Goal: Task Accomplishment & Management: Manage account settings

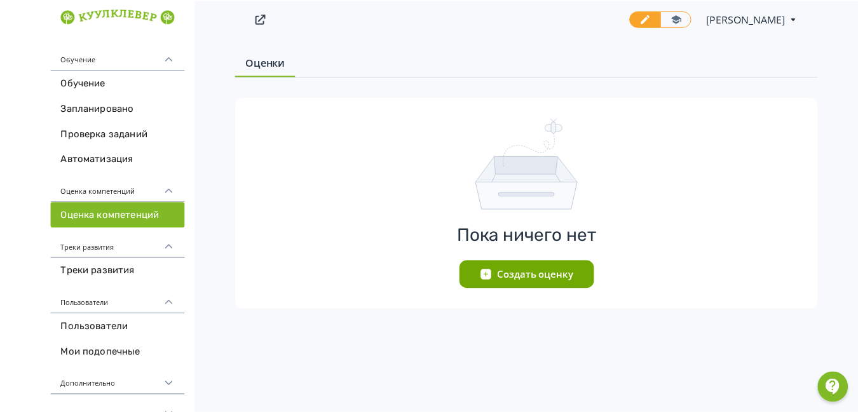
scroll to position [20, 0]
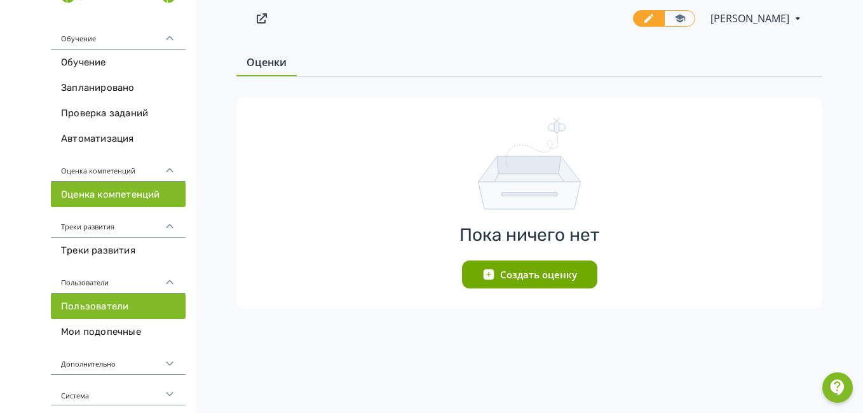
click at [101, 306] on link "Пользователи" at bounding box center [118, 306] width 135 height 25
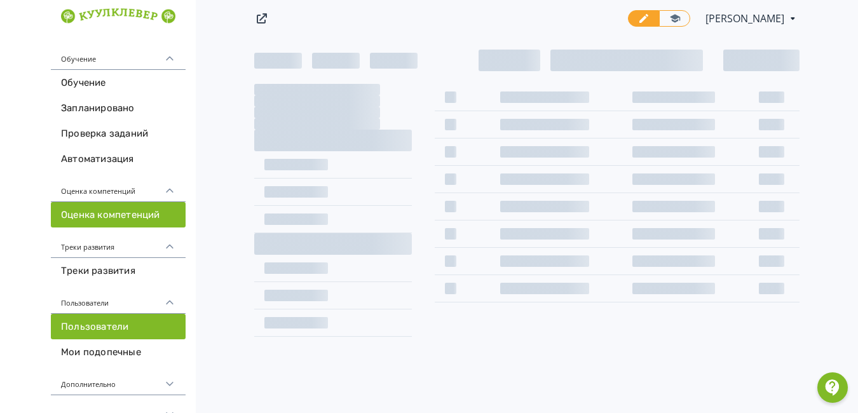
click at [146, 214] on link "Оценка компетенций" at bounding box center [118, 214] width 135 height 25
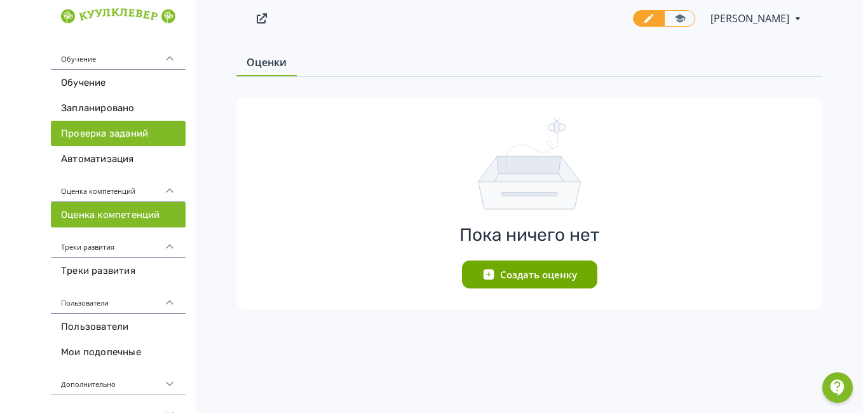
click at [120, 135] on link "Проверка заданий" at bounding box center [118, 133] width 135 height 25
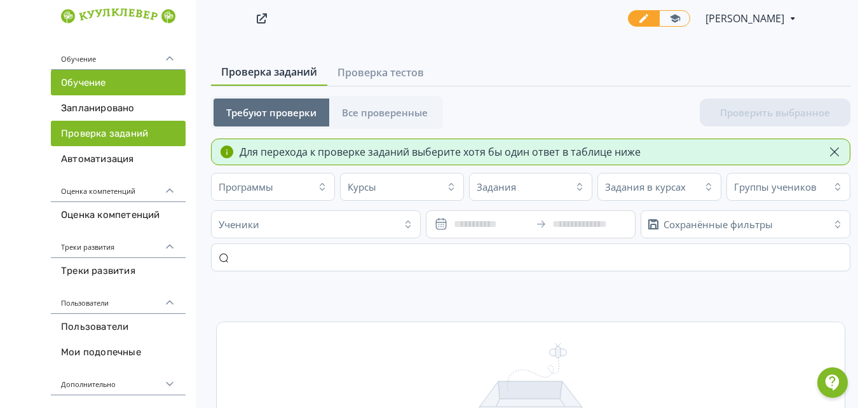
click at [113, 81] on link "Обучение" at bounding box center [118, 82] width 135 height 25
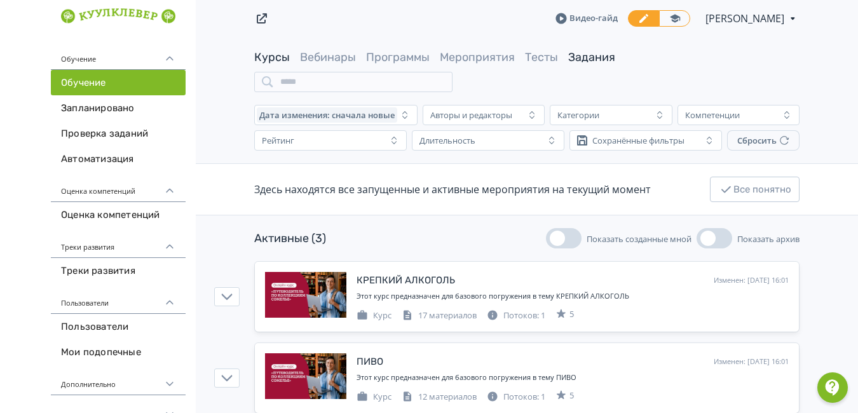
click at [596, 57] on link "Задания" at bounding box center [591, 57] width 47 height 14
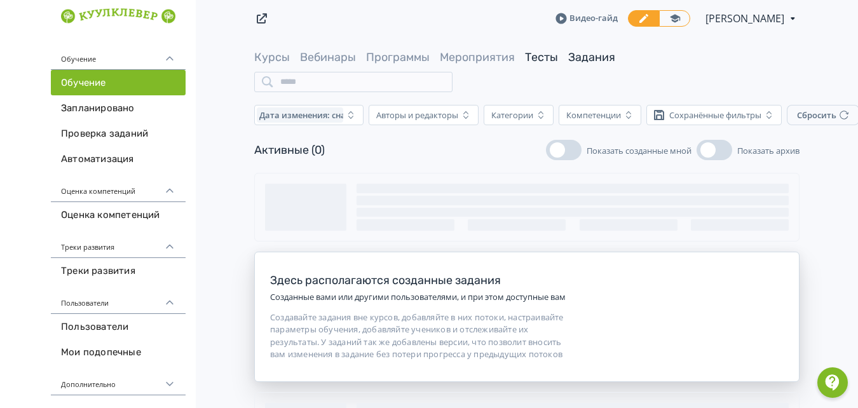
click at [546, 57] on link "Тесты" at bounding box center [541, 57] width 33 height 14
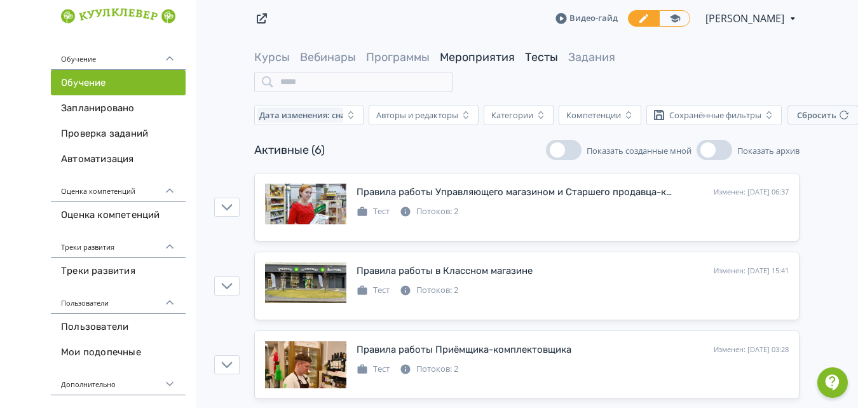
click at [490, 55] on link "Мероприятия" at bounding box center [477, 57] width 75 height 14
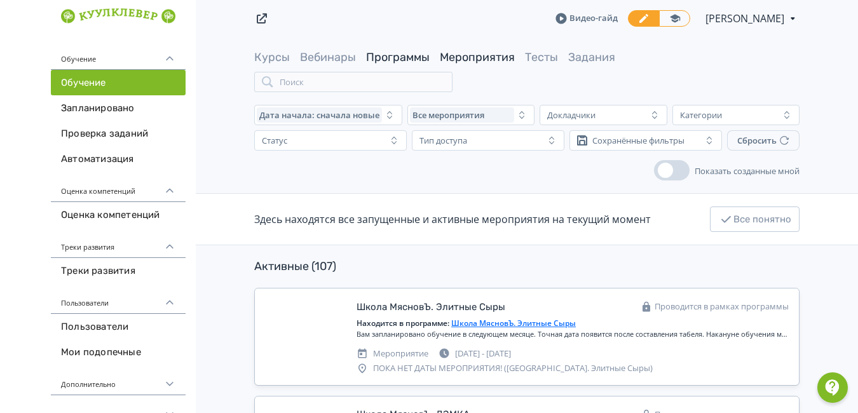
click at [397, 53] on link "Программы" at bounding box center [398, 57] width 64 height 14
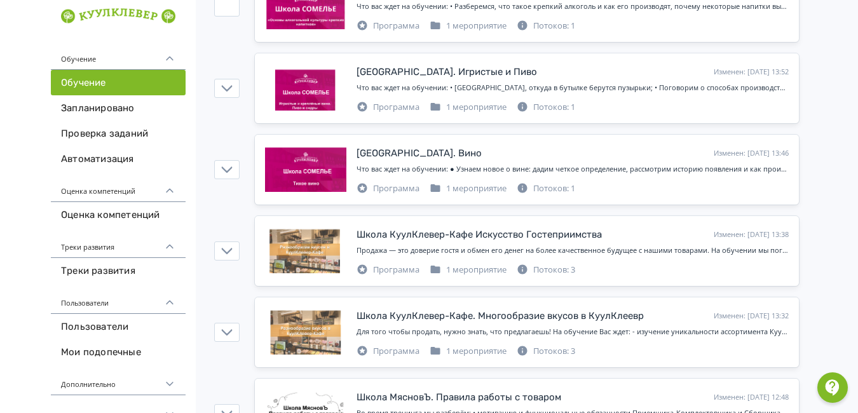
scroll to position [1221, 0]
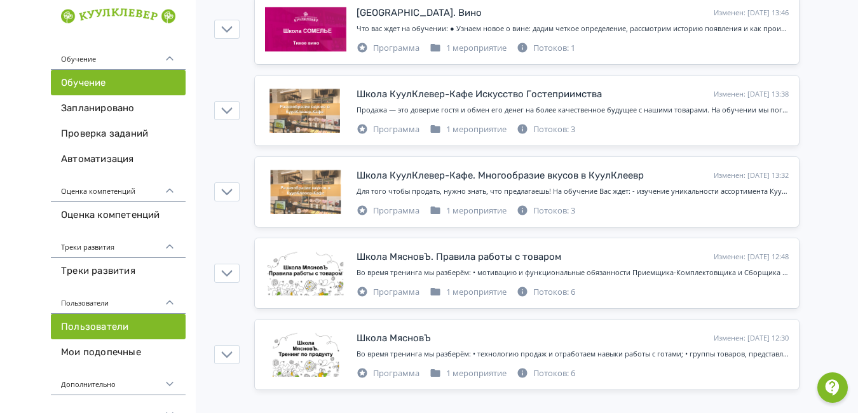
click at [100, 326] on link "Пользователи" at bounding box center [118, 326] width 135 height 25
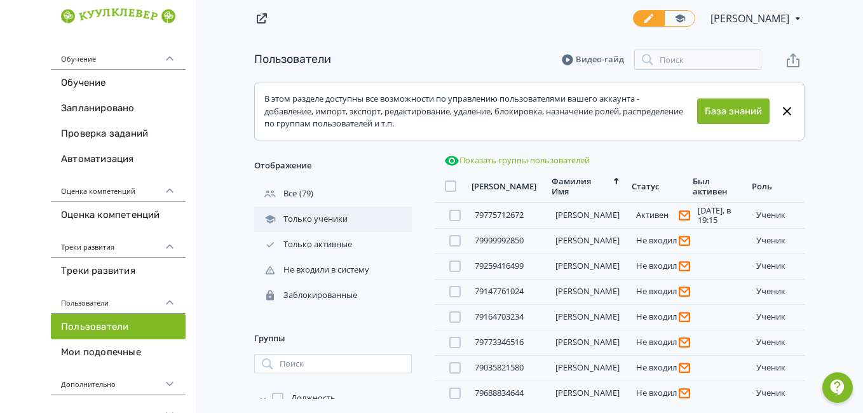
click at [308, 216] on div "Только ученики" at bounding box center [302, 219] width 96 height 11
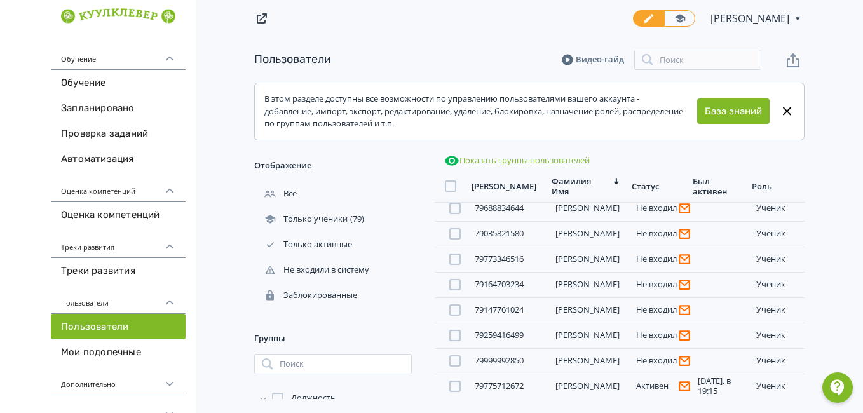
scroll to position [120, 0]
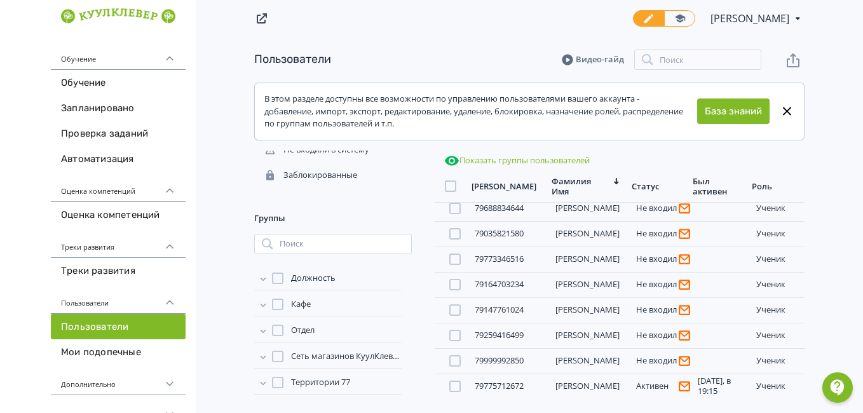
click at [309, 280] on span "Должность" at bounding box center [313, 278] width 45 height 13
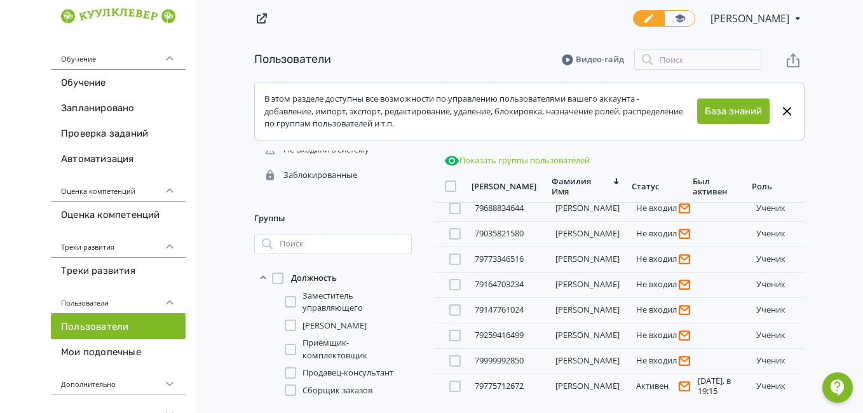
click at [361, 371] on span "Продавец-консультант" at bounding box center [348, 373] width 91 height 13
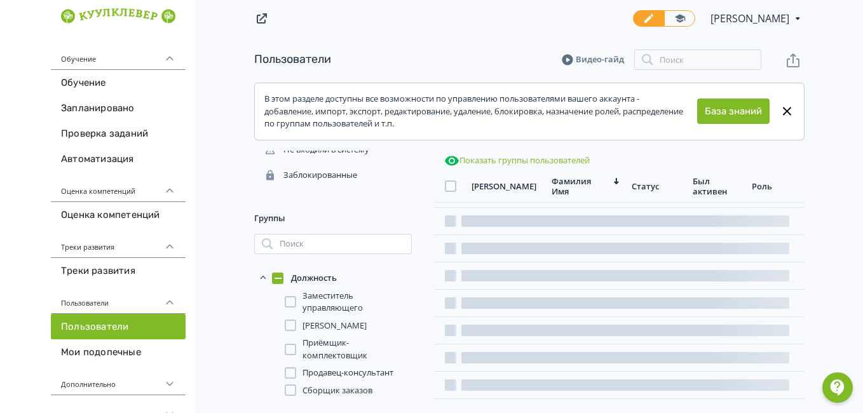
scroll to position [22, 0]
click at [361, 371] on span "Продавец-консультант" at bounding box center [348, 373] width 91 height 13
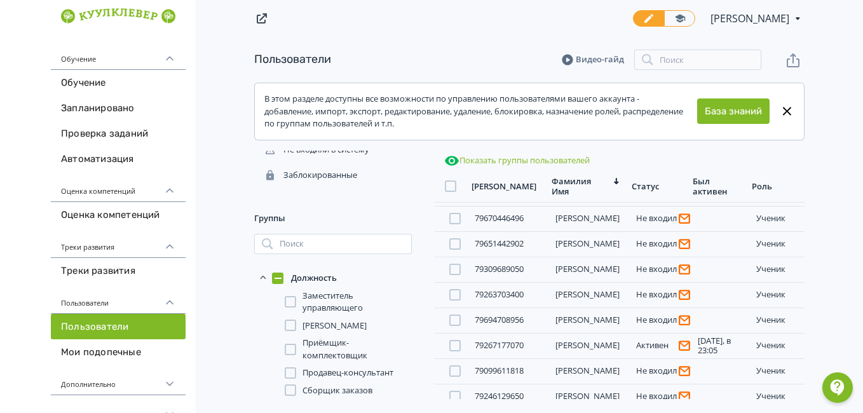
scroll to position [298, 0]
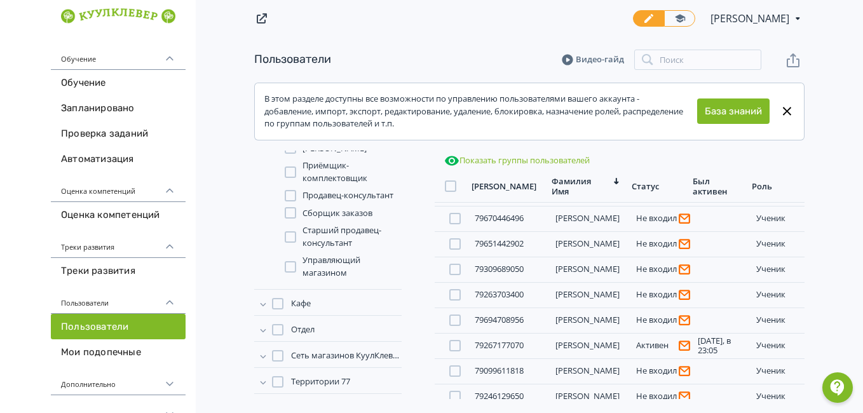
click at [304, 329] on span "Отдел" at bounding box center [303, 330] width 24 height 13
click at [316, 367] on span "МясновЪ" at bounding box center [321, 365] width 36 height 13
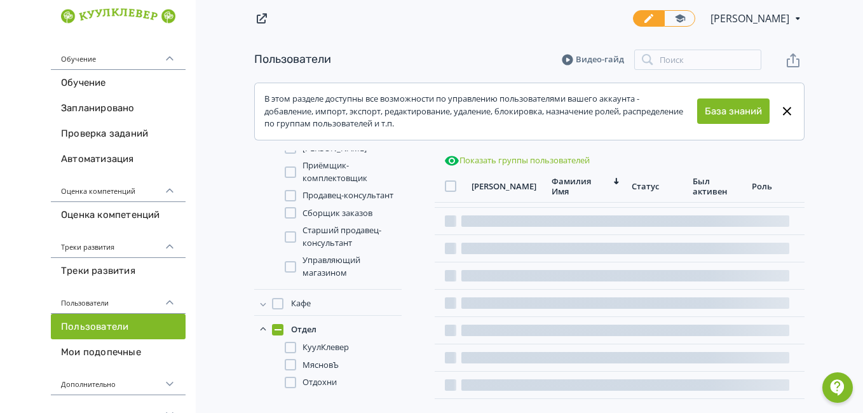
scroll to position [355, 0]
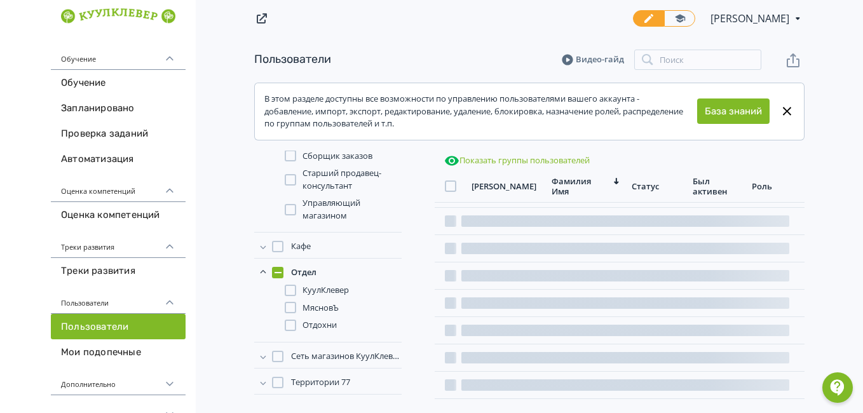
click at [318, 356] on span "Сеть магазинов КуулКлевер 77" at bounding box center [346, 356] width 111 height 13
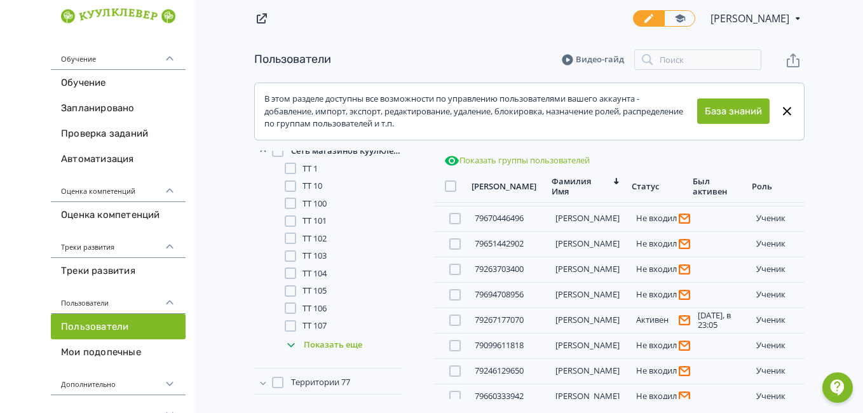
click at [317, 344] on div "Показать еще" at bounding box center [343, 345] width 117 height 25
click at [340, 345] on div "Показать еще" at bounding box center [343, 345] width 117 height 25
click at [350, 347] on div "Показать еще" at bounding box center [343, 345] width 117 height 25
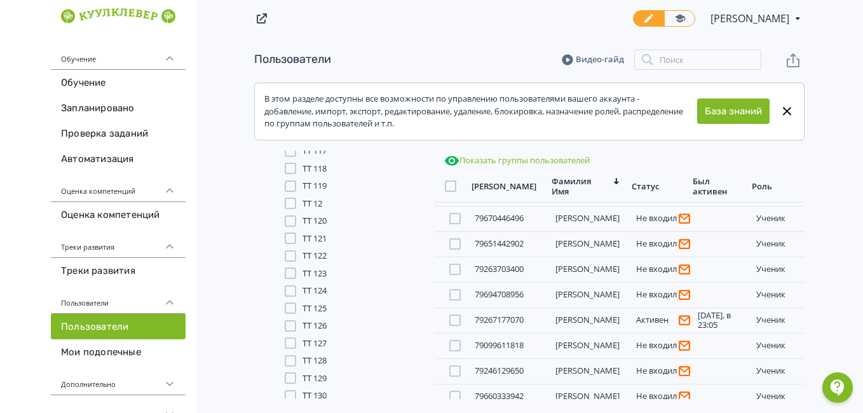
scroll to position [1085, 0]
click at [350, 344] on div "Показать еще" at bounding box center [343, 345] width 117 height 25
click at [327, 382] on span "Территории 77" at bounding box center [320, 382] width 59 height 13
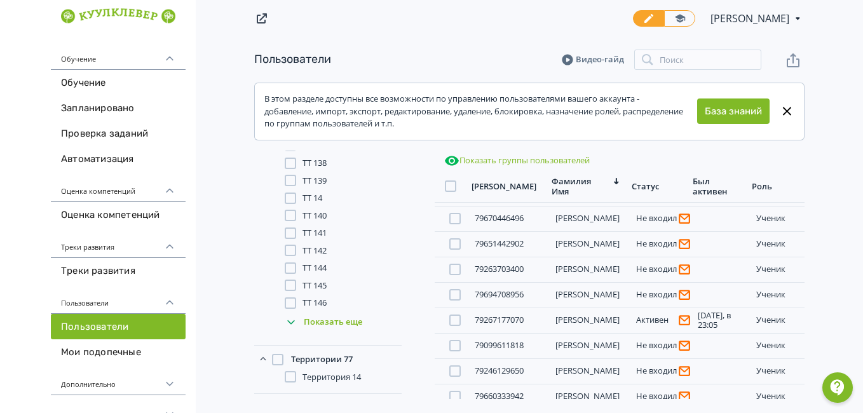
click at [329, 376] on span "Территория 14" at bounding box center [332, 377] width 58 height 13
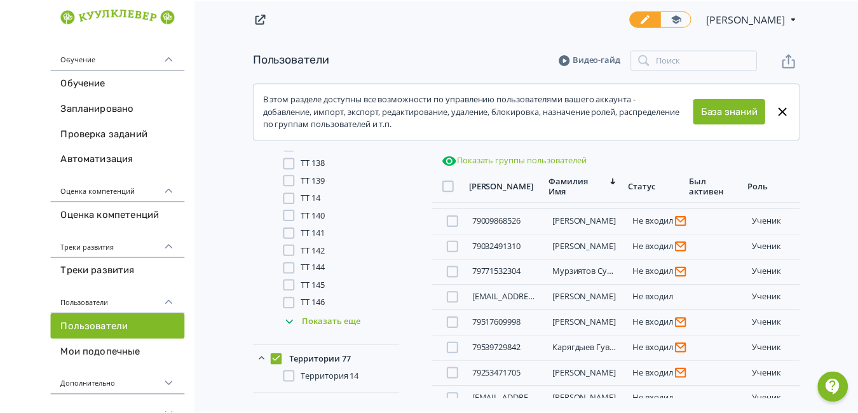
scroll to position [236, 0]
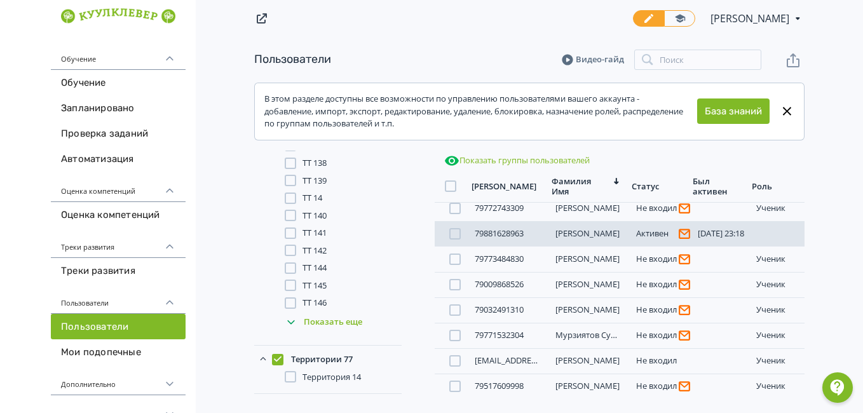
click at [579, 232] on link "[PERSON_NAME]" at bounding box center [588, 233] width 64 height 11
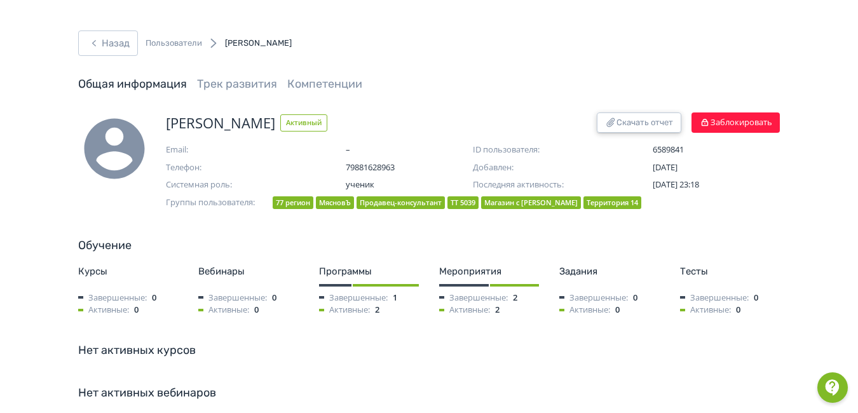
click at [625, 123] on button "Скачать отчет" at bounding box center [639, 123] width 85 height 20
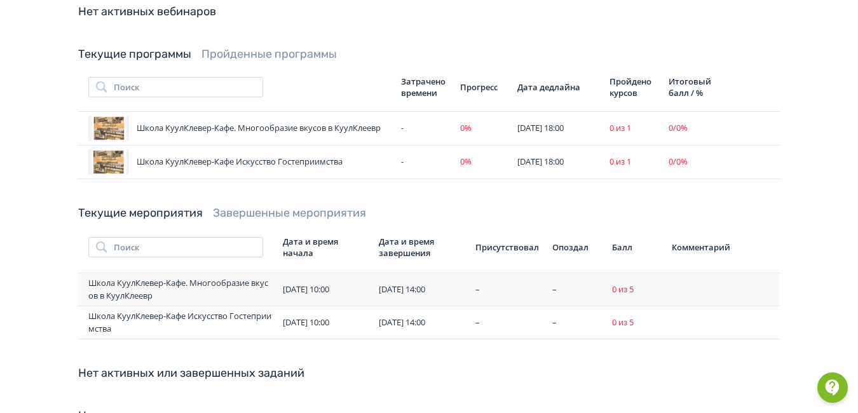
scroll to position [449, 0]
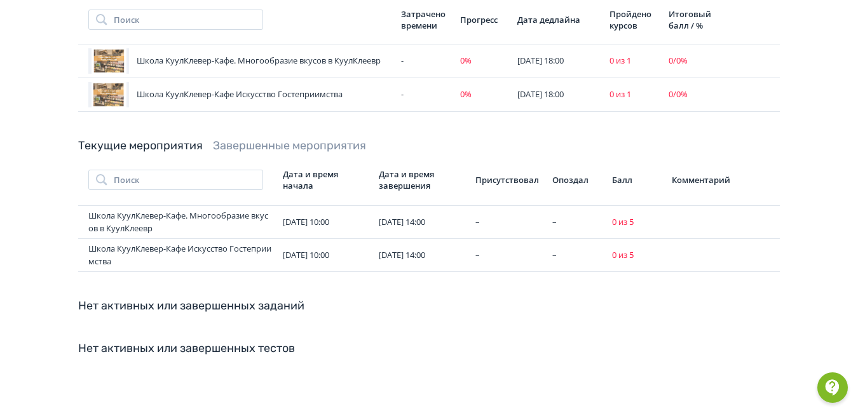
click at [312, 143] on link "Завершенные мероприятия" at bounding box center [289, 146] width 153 height 14
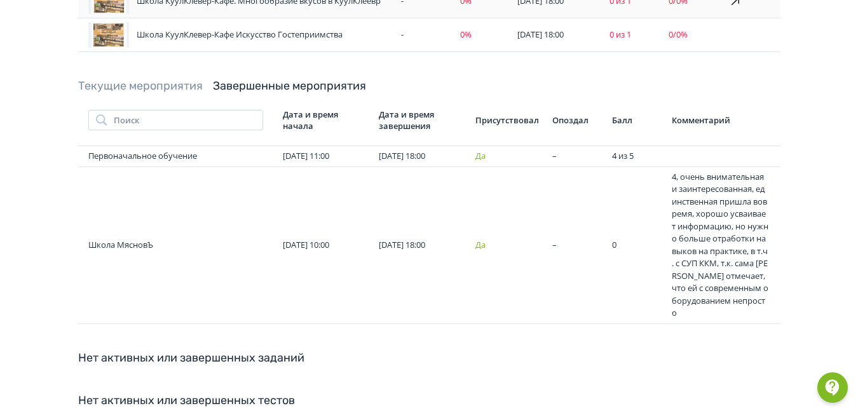
scroll to position [548, 0]
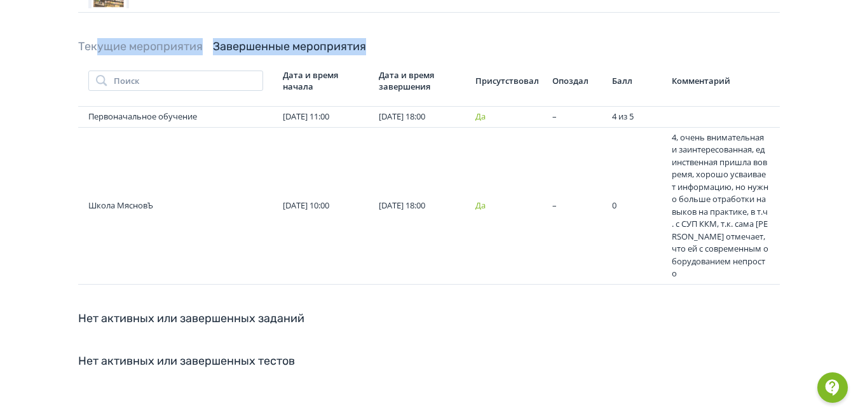
drag, startPoint x: 100, startPoint y: 39, endPoint x: 825, endPoint y: 270, distance: 760.7
copy div "ущие мероприятия Завершенные мероприятия"
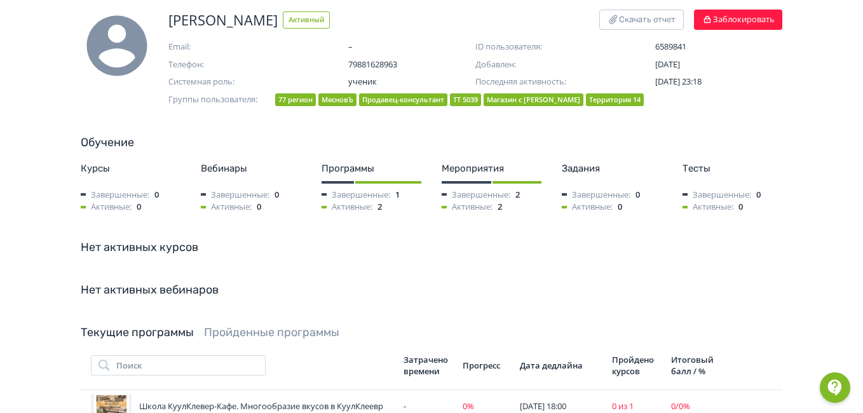
scroll to position [0, 0]
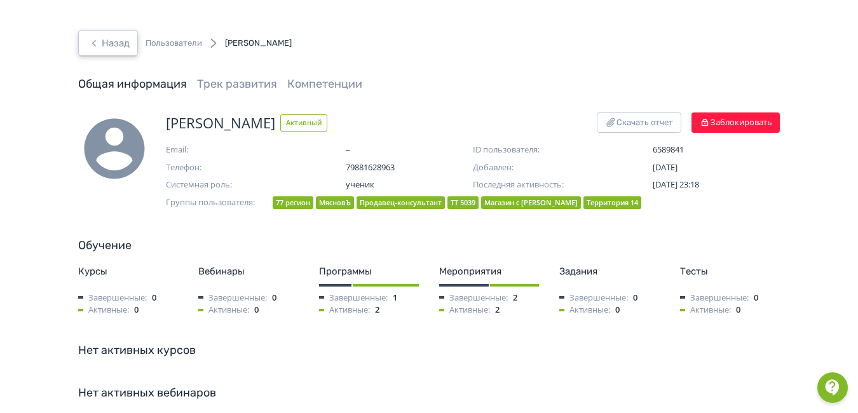
click at [111, 43] on button "Назад" at bounding box center [108, 43] width 60 height 25
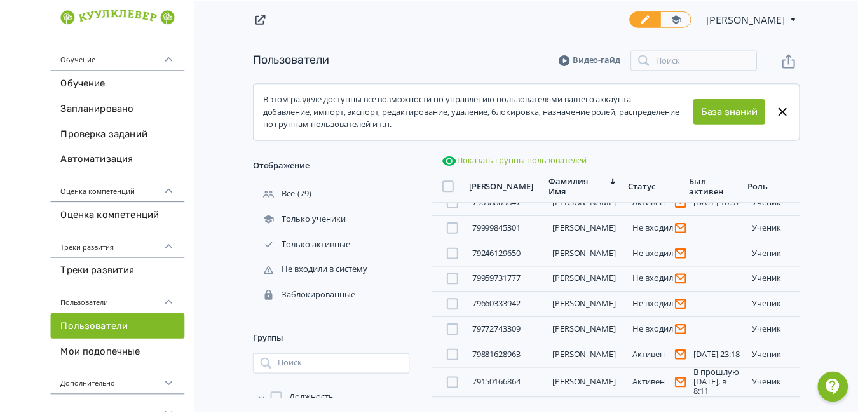
scroll to position [509, 0]
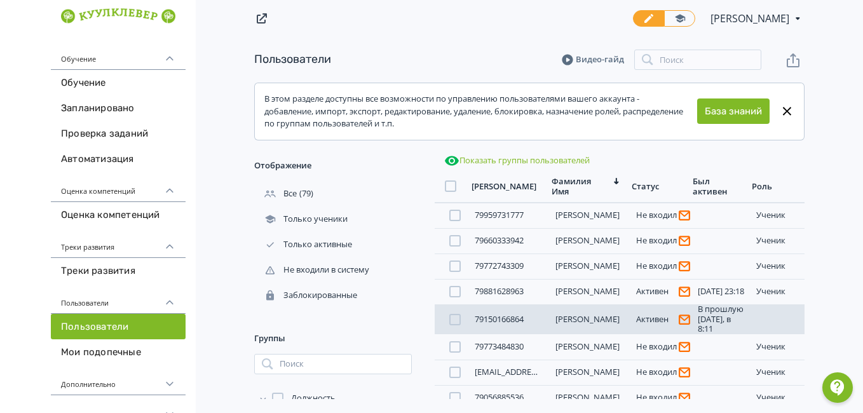
click at [568, 320] on link "[PERSON_NAME]" at bounding box center [588, 318] width 64 height 11
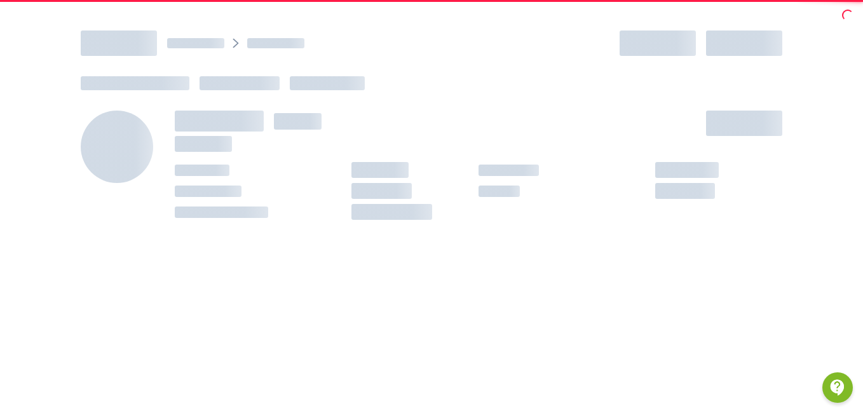
click at [568, 320] on div at bounding box center [431, 237] width 863 height 413
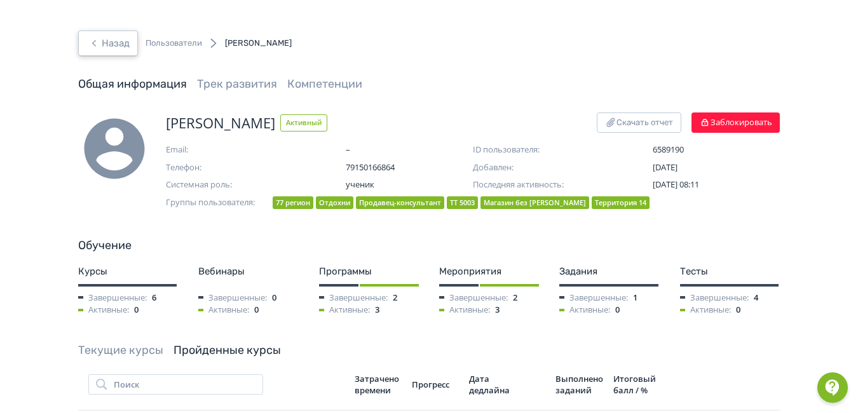
click at [107, 45] on button "Назад" at bounding box center [108, 43] width 60 height 25
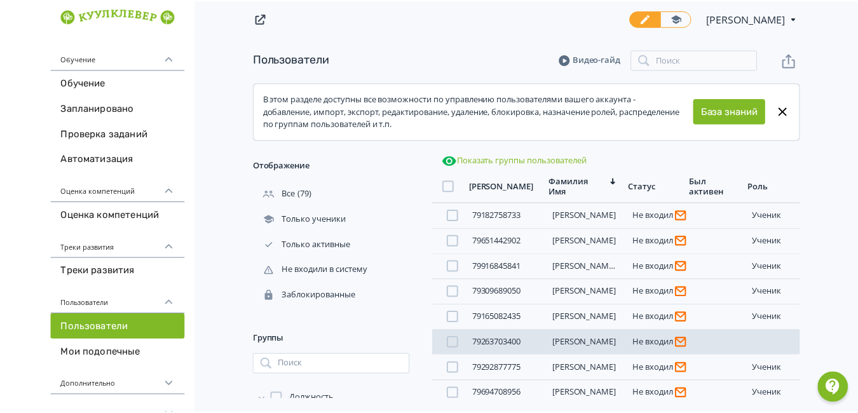
scroll to position [254, 0]
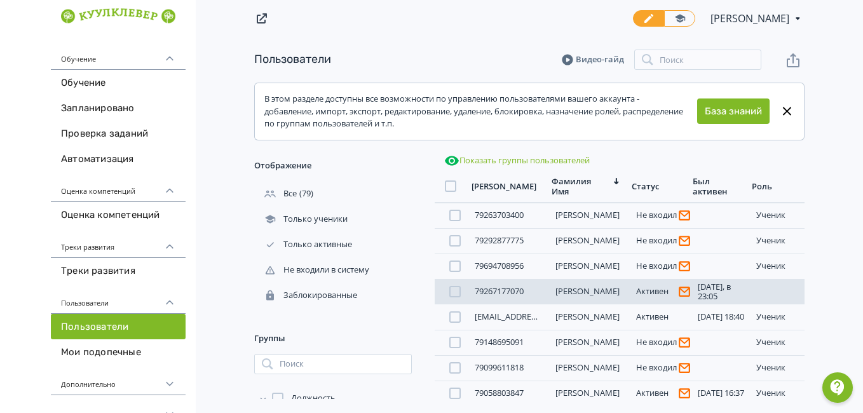
click at [584, 291] on link "[PERSON_NAME]" at bounding box center [588, 290] width 64 height 11
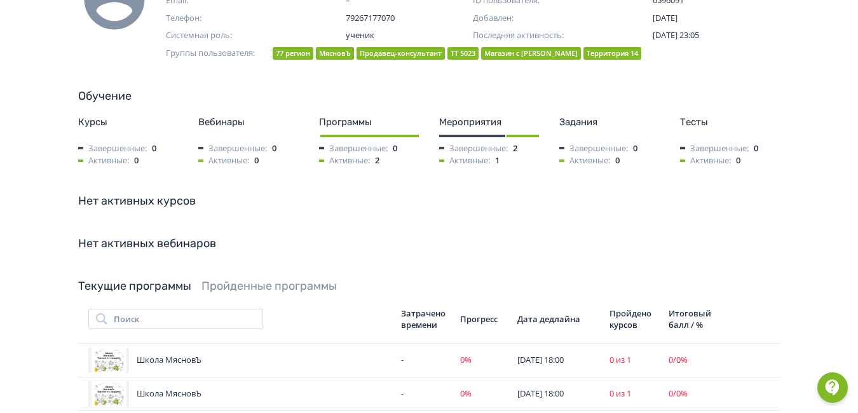
scroll to position [86, 0]
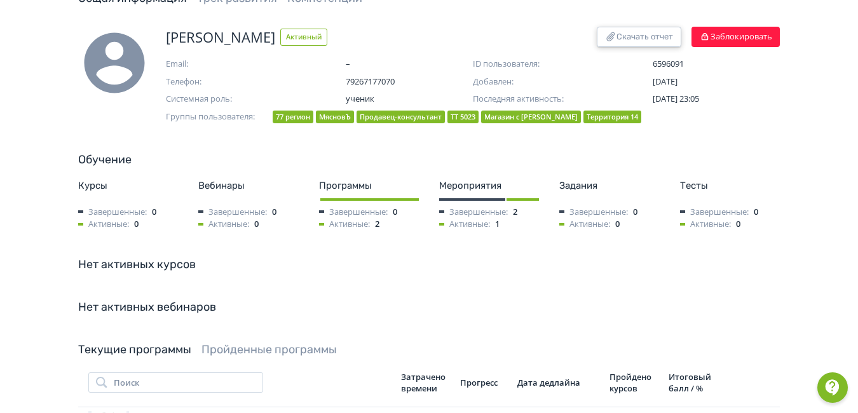
click at [632, 35] on button "Скачать отчет" at bounding box center [639, 37] width 85 height 20
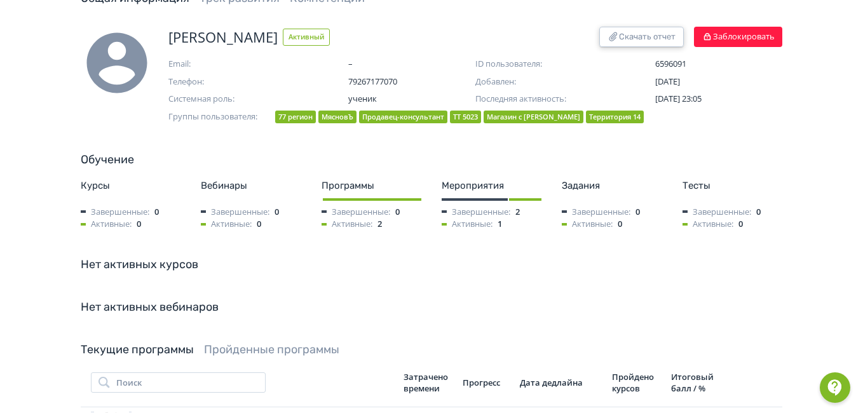
scroll to position [0, 0]
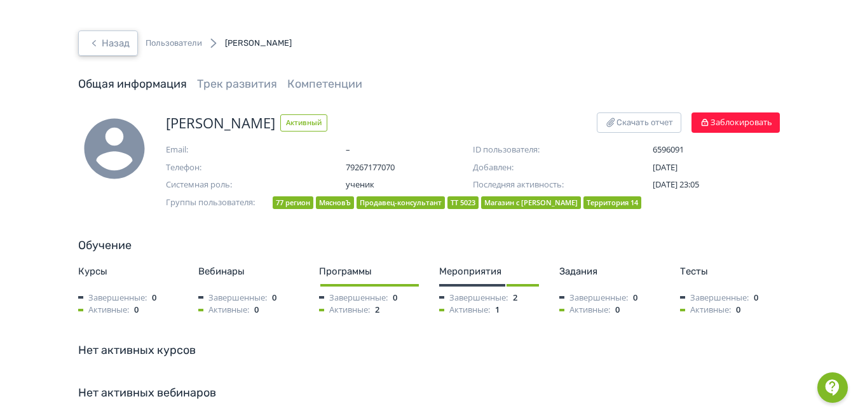
click at [92, 45] on icon "button" at bounding box center [93, 43] width 15 height 15
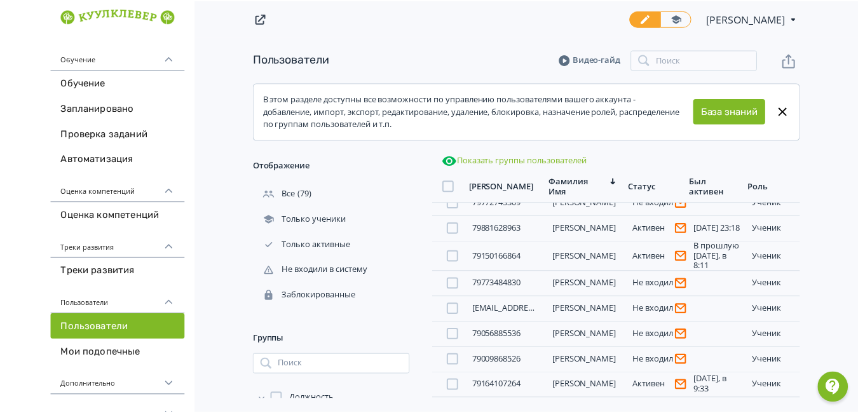
scroll to position [636, 0]
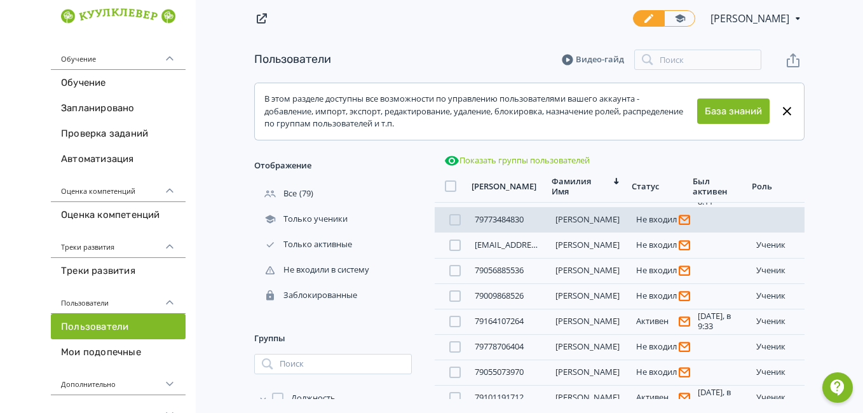
click at [577, 219] on link "[PERSON_NAME]" at bounding box center [588, 219] width 64 height 11
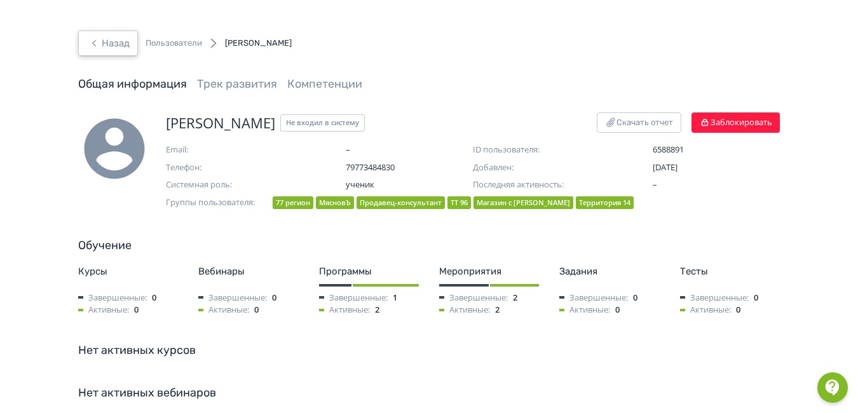
click at [124, 44] on button "Назад" at bounding box center [108, 43] width 60 height 25
